Goal: Go to known website: Go to known website

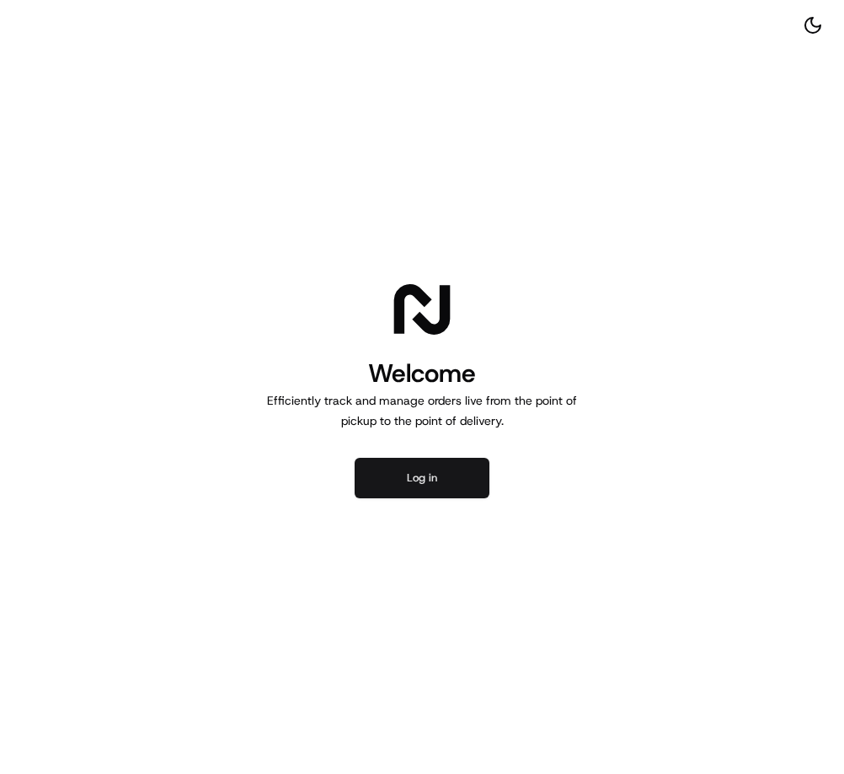
click at [394, 473] on button "Log in" at bounding box center [422, 478] width 135 height 40
